Goal: Task Accomplishment & Management: Use online tool/utility

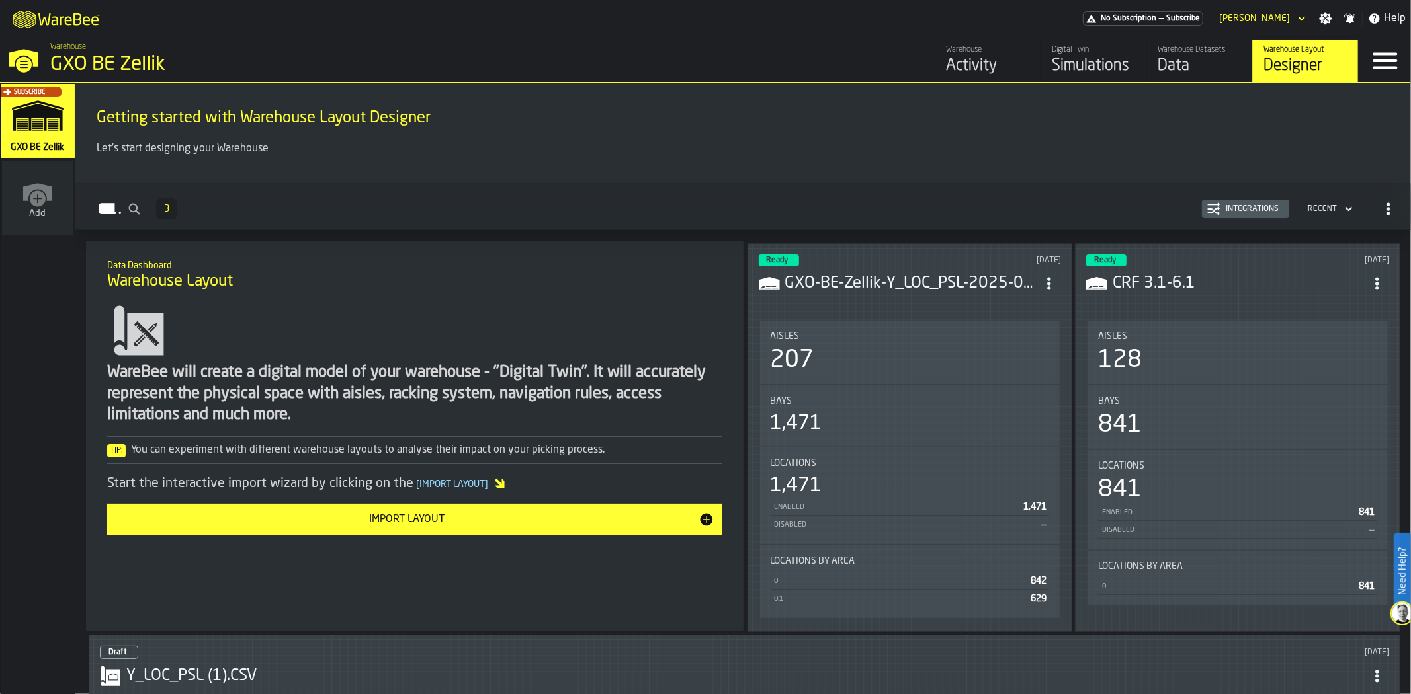
click at [1307, 60] on div "Designer" at bounding box center [1305, 66] width 84 height 21
click at [954, 288] on h3 "GXO-BE-Zellik-Y_LOC_PSL-2025-09-25-001.CSV" at bounding box center [911, 283] width 253 height 21
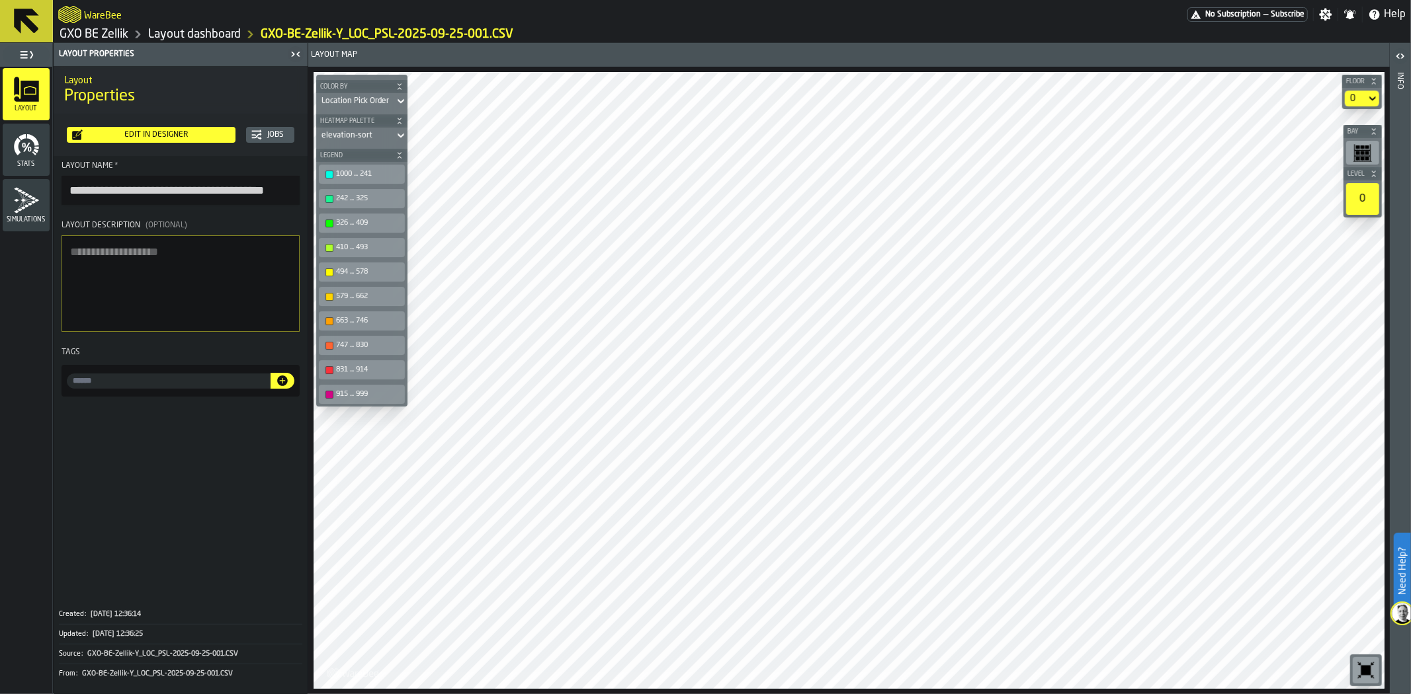
click at [193, 139] on div "Edit in Designer" at bounding box center [156, 134] width 147 height 9
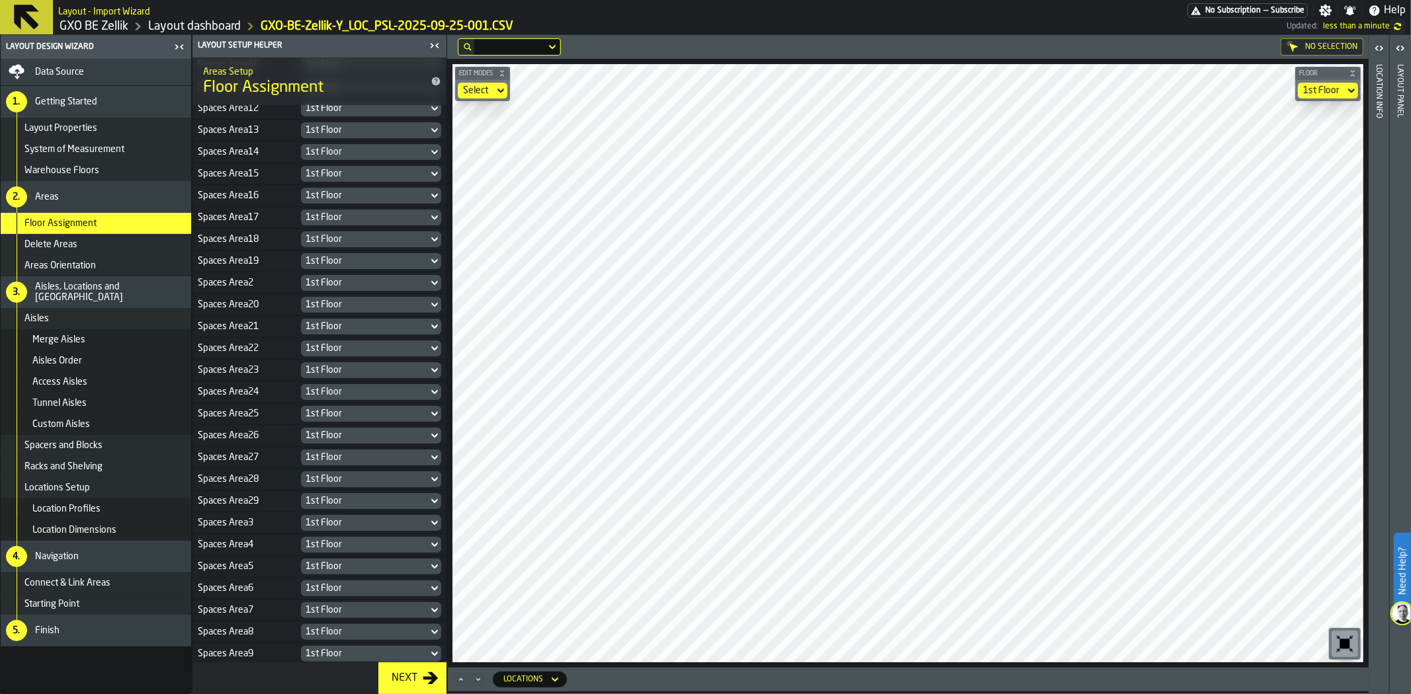
scroll to position [546, 0]
click at [336, 644] on div "1st Floor store 7 + mezanine" at bounding box center [364, 651] width 127 height 16
click at [1338, 90] on div "1st Floor" at bounding box center [1321, 90] width 36 height 11
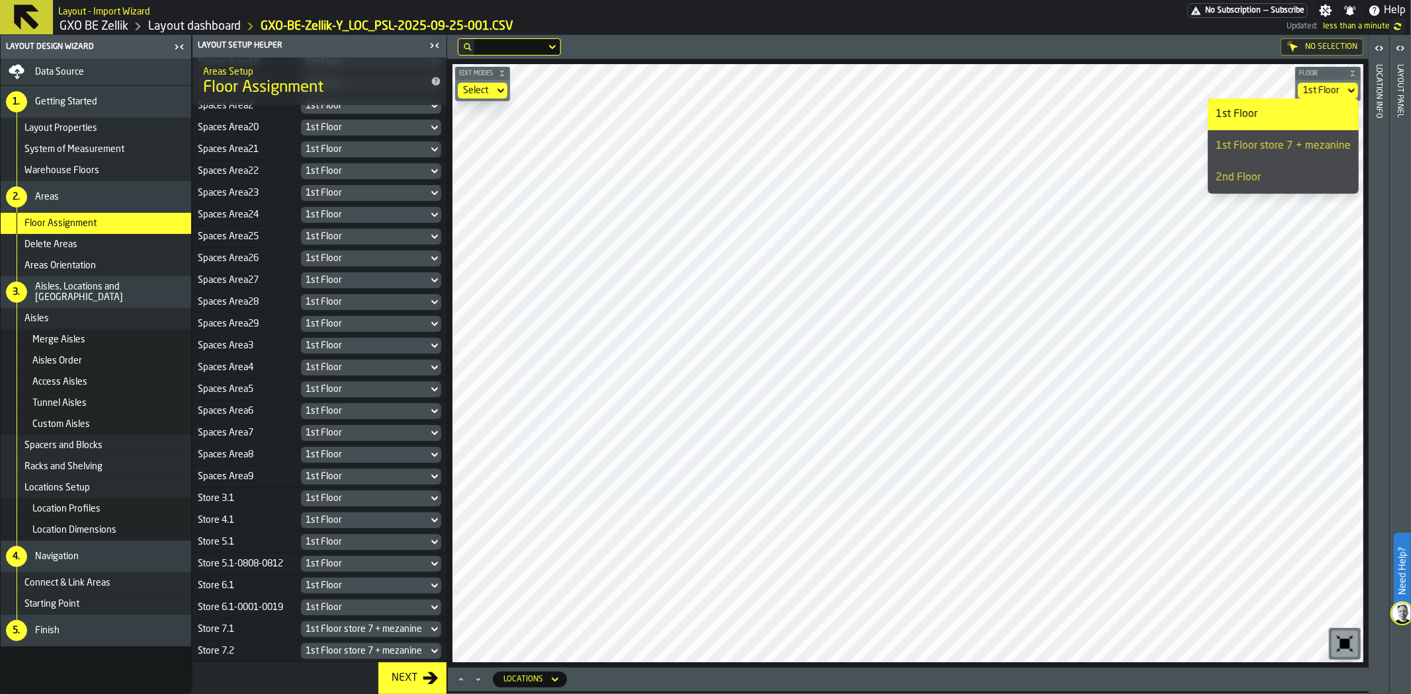
click at [1274, 183] on div "2nd Floor" at bounding box center [1282, 178] width 135 height 16
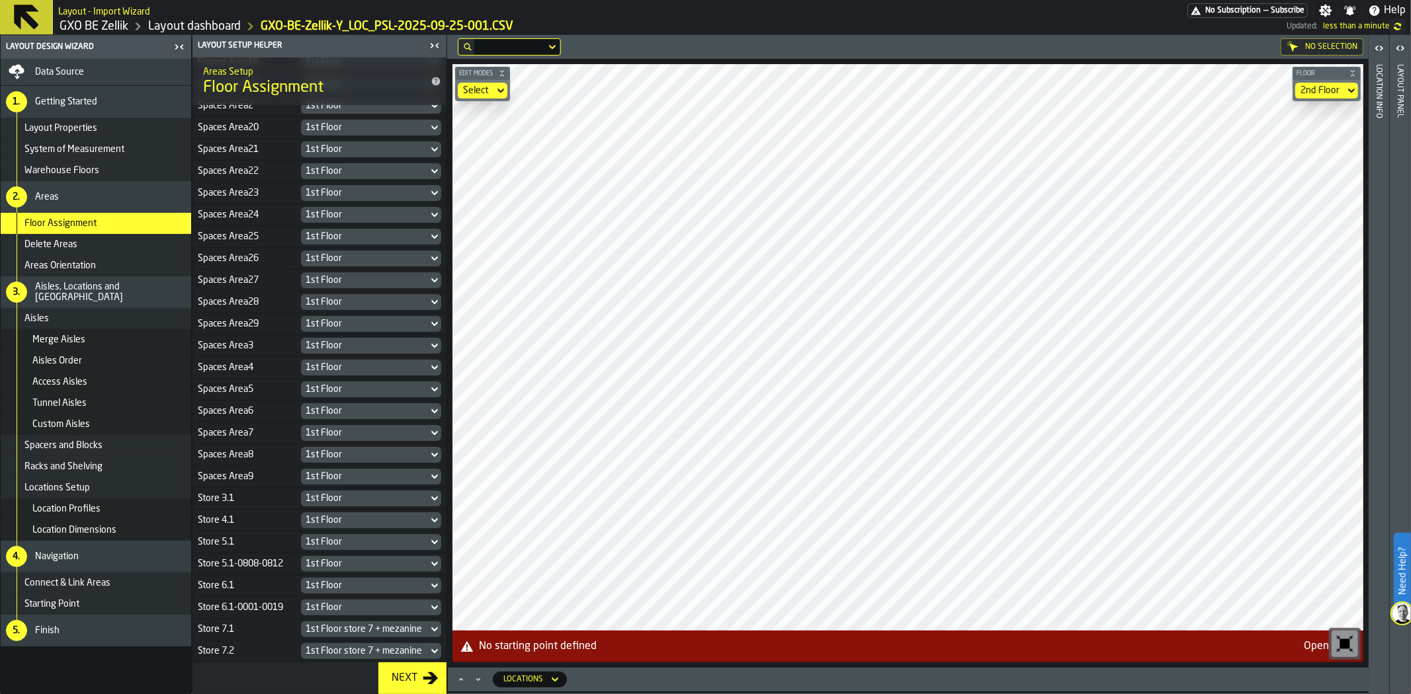
click at [1321, 88] on div "2nd Floor" at bounding box center [1319, 90] width 39 height 11
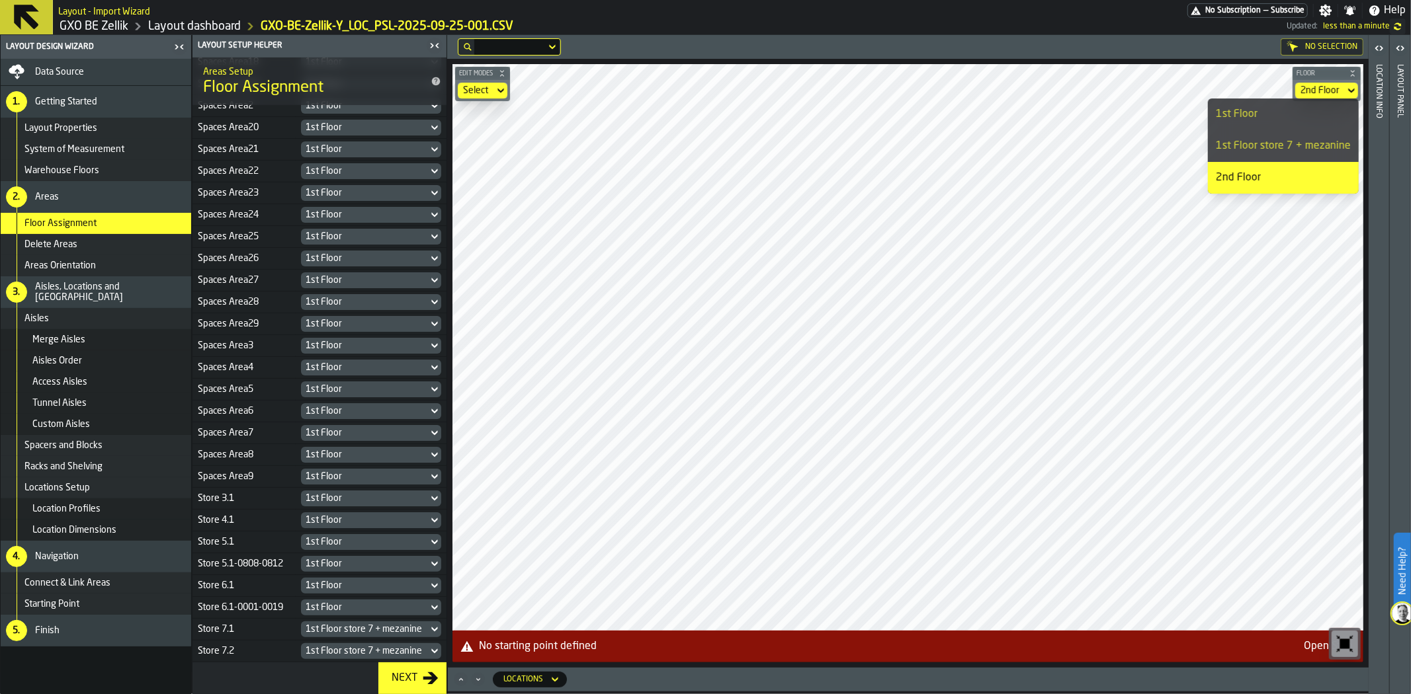
click at [1307, 138] on div "1st Floor store 7 + mezanine" at bounding box center [1282, 146] width 135 height 16
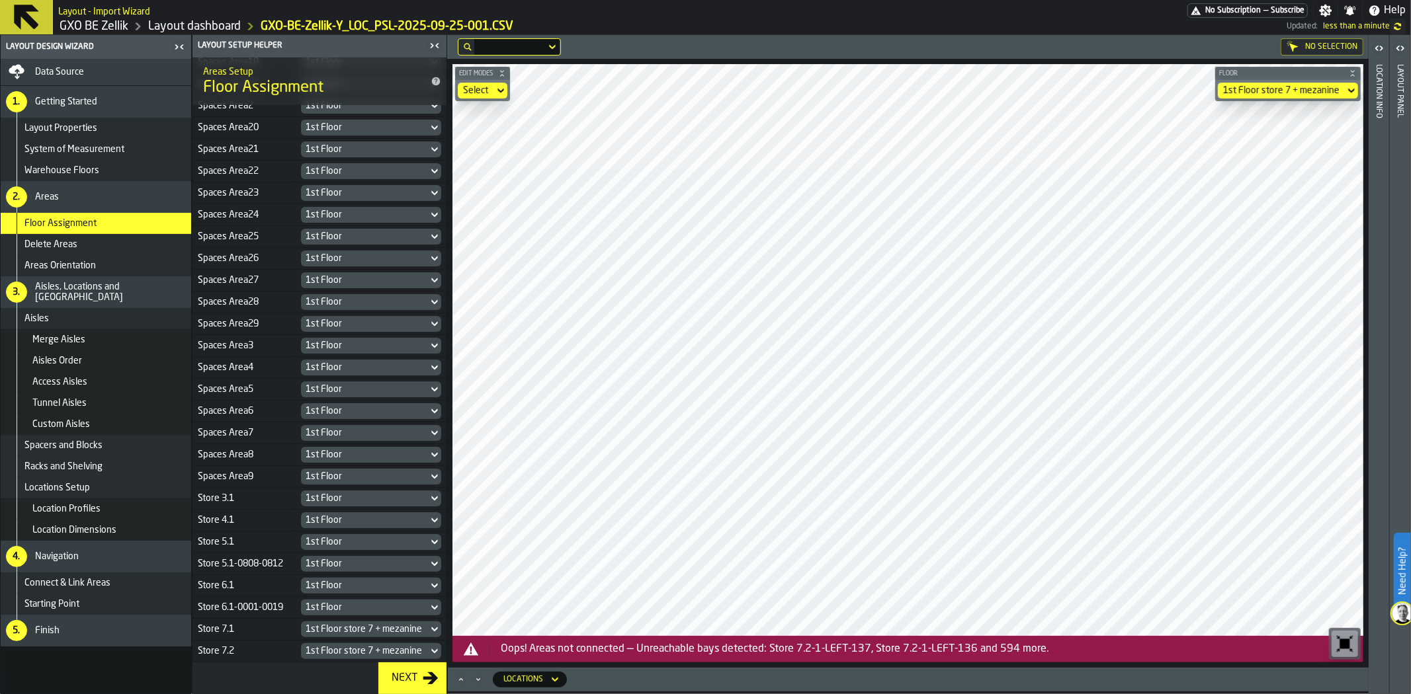
click at [1290, 91] on div "1st Floor store 7 + mezanine" at bounding box center [1281, 90] width 116 height 11
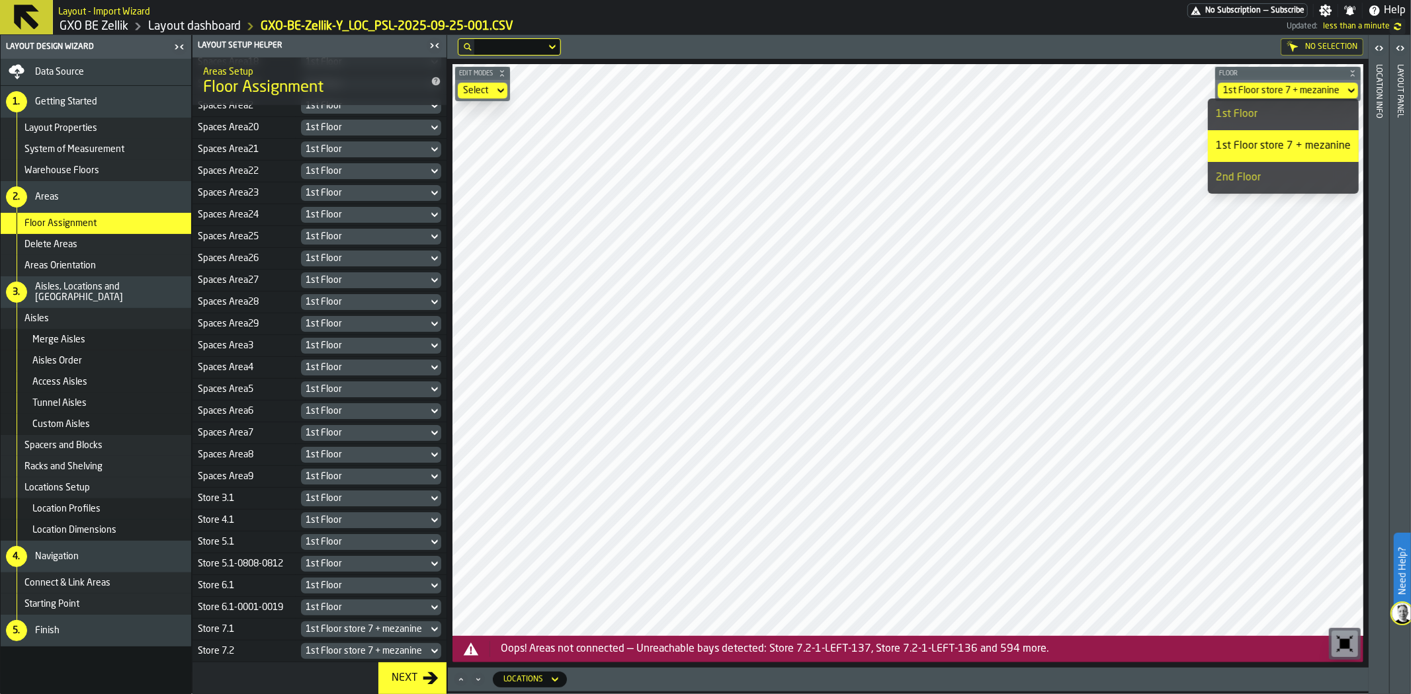
click at [1286, 108] on div "1st Floor" at bounding box center [1282, 114] width 135 height 16
